Goal: Navigation & Orientation: Find specific page/section

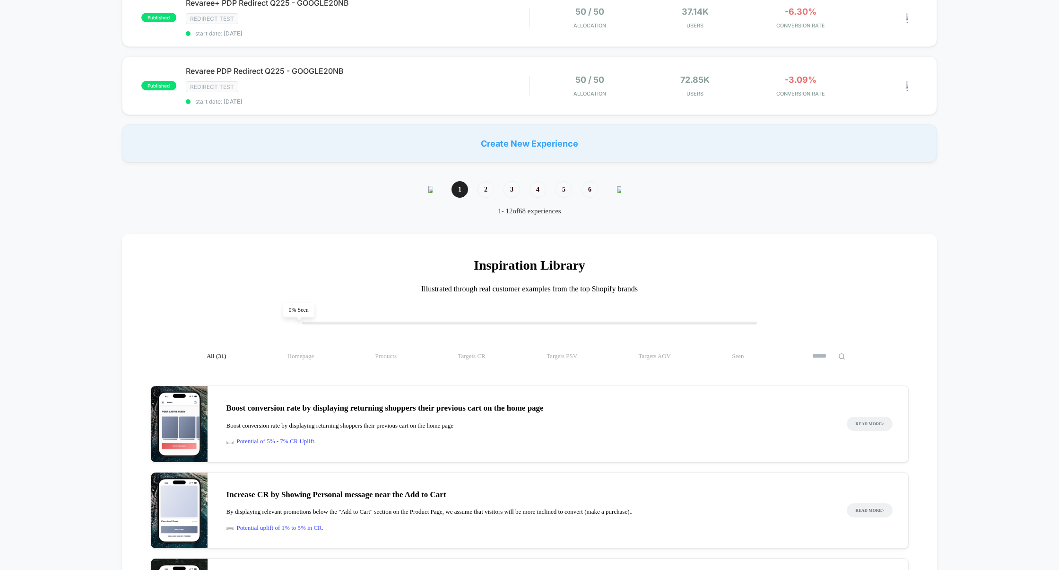
scroll to position [739, 0]
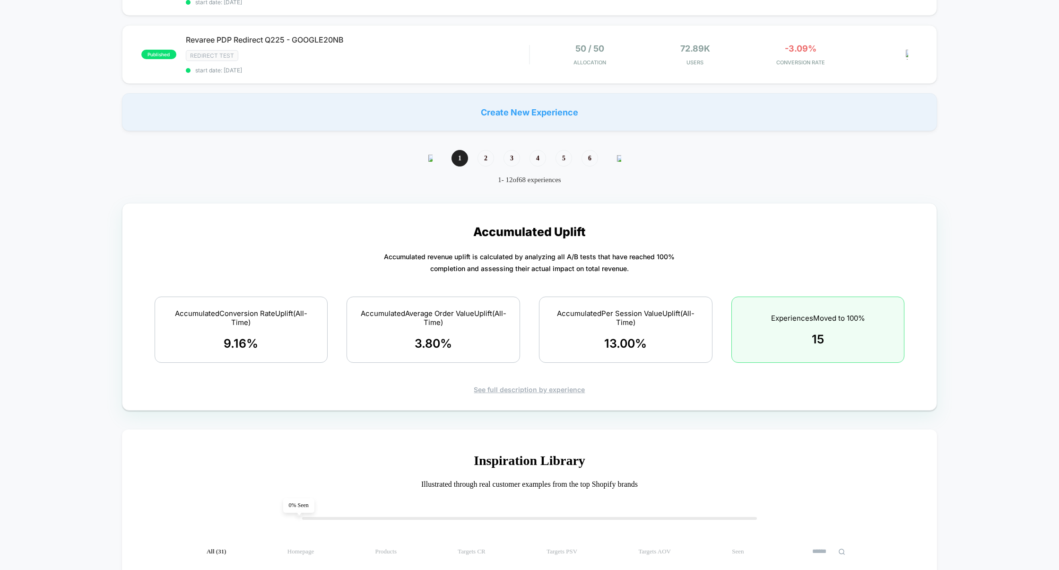
scroll to position [765, 0]
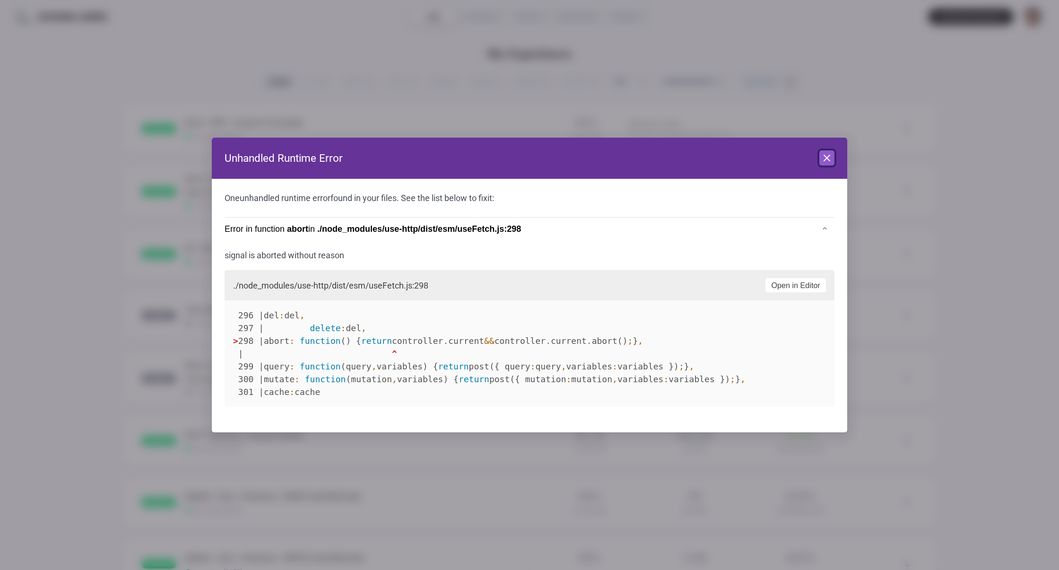
click at [829, 164] on button "Close" at bounding box center [826, 157] width 15 height 15
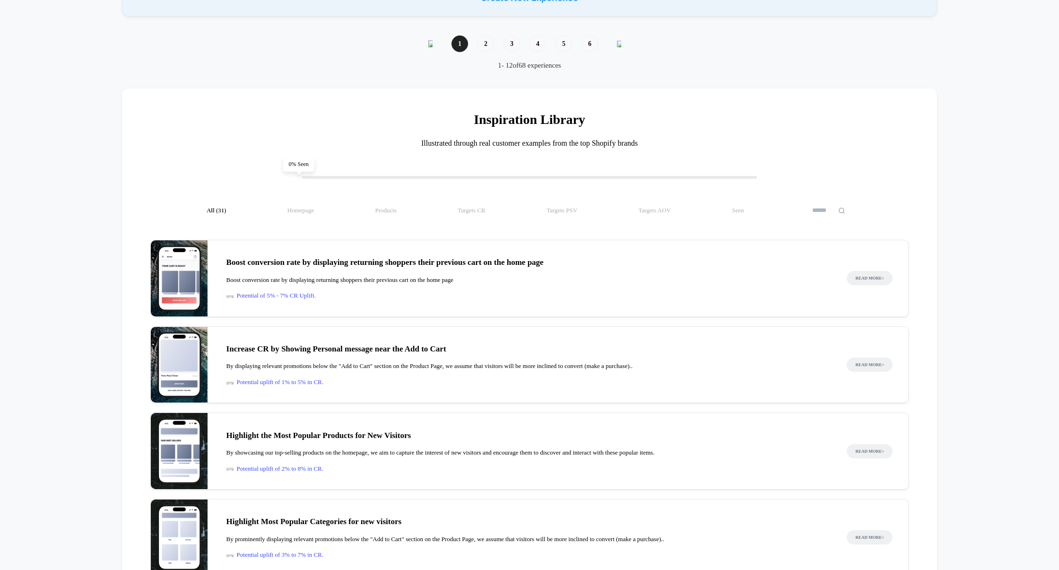
scroll to position [884, 0]
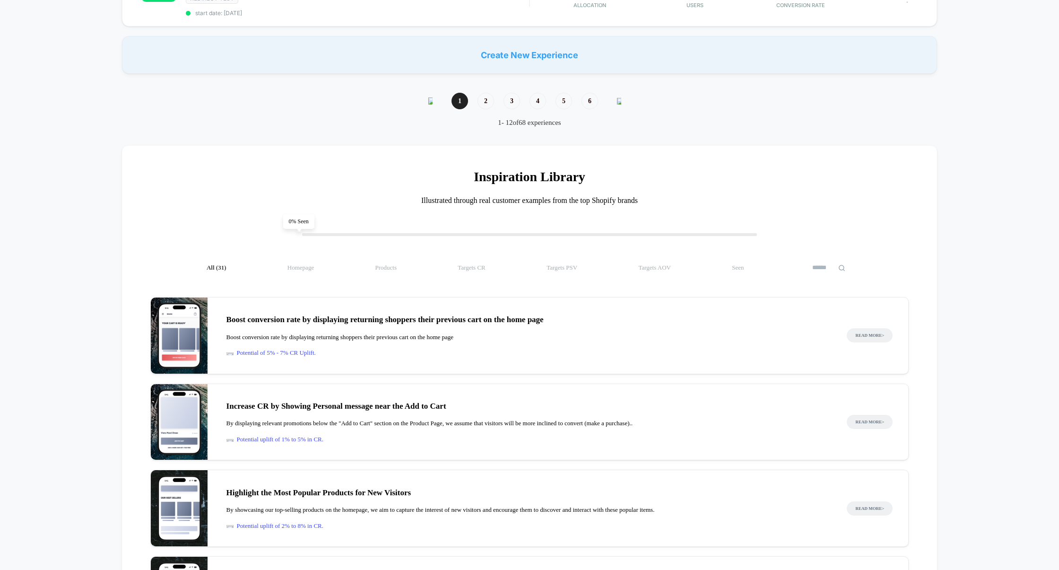
scroll to position [828, 0]
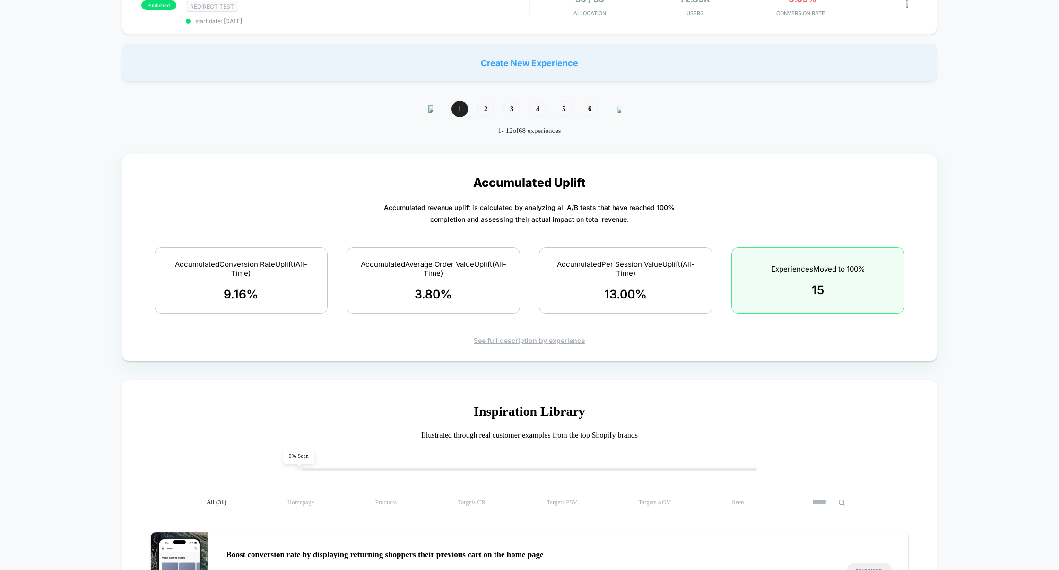
scroll to position [825, 0]
